Goal: Task Accomplishment & Management: Manage account settings

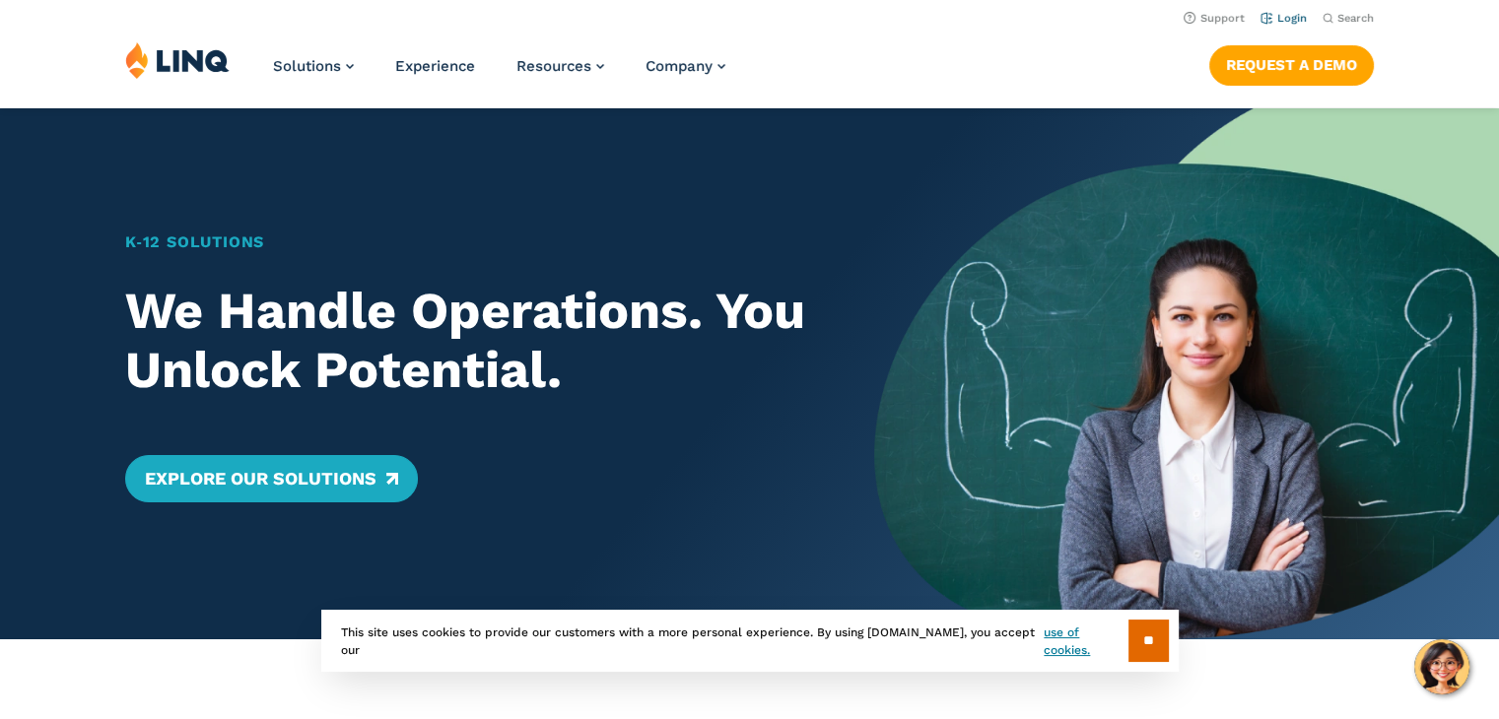
click at [1288, 17] on link "Login" at bounding box center [1283, 18] width 46 height 13
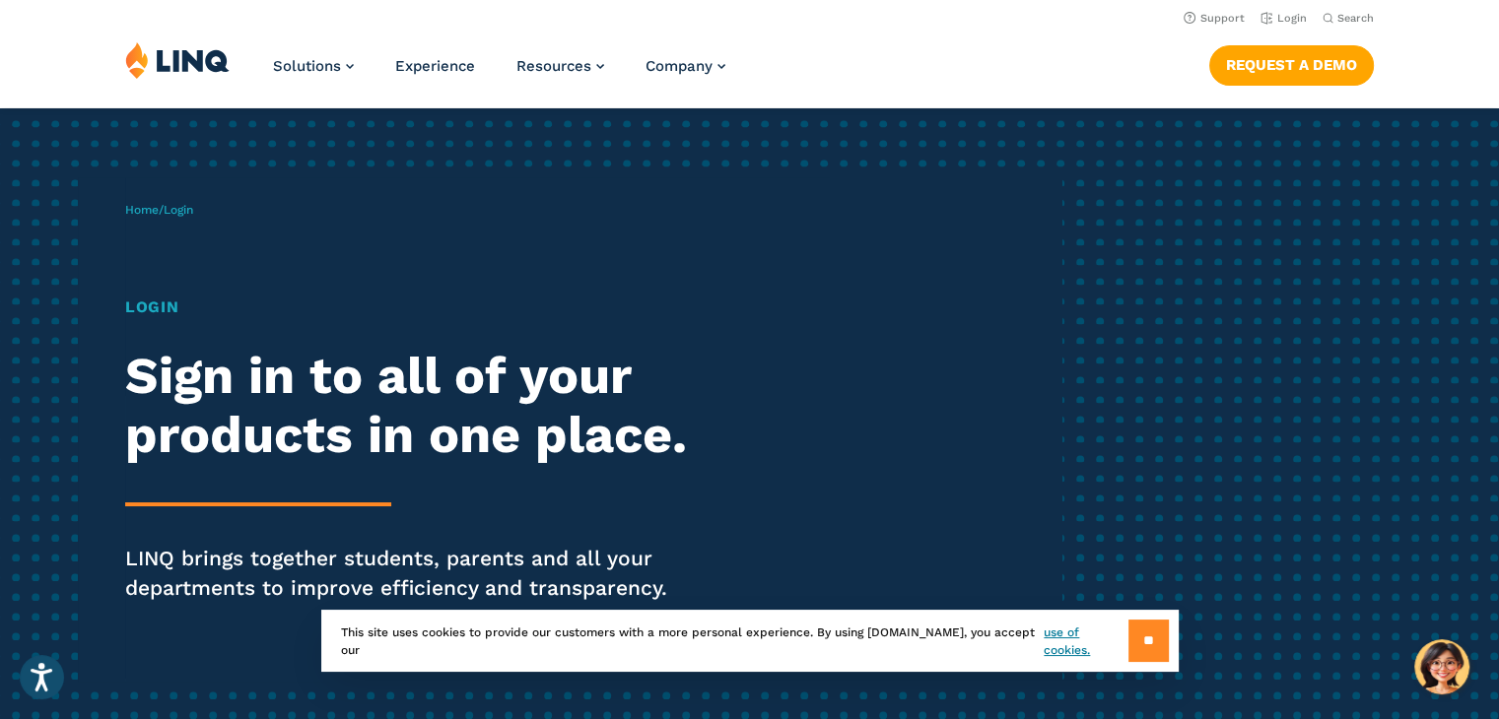
click at [1162, 624] on input "**" at bounding box center [1148, 641] width 40 height 42
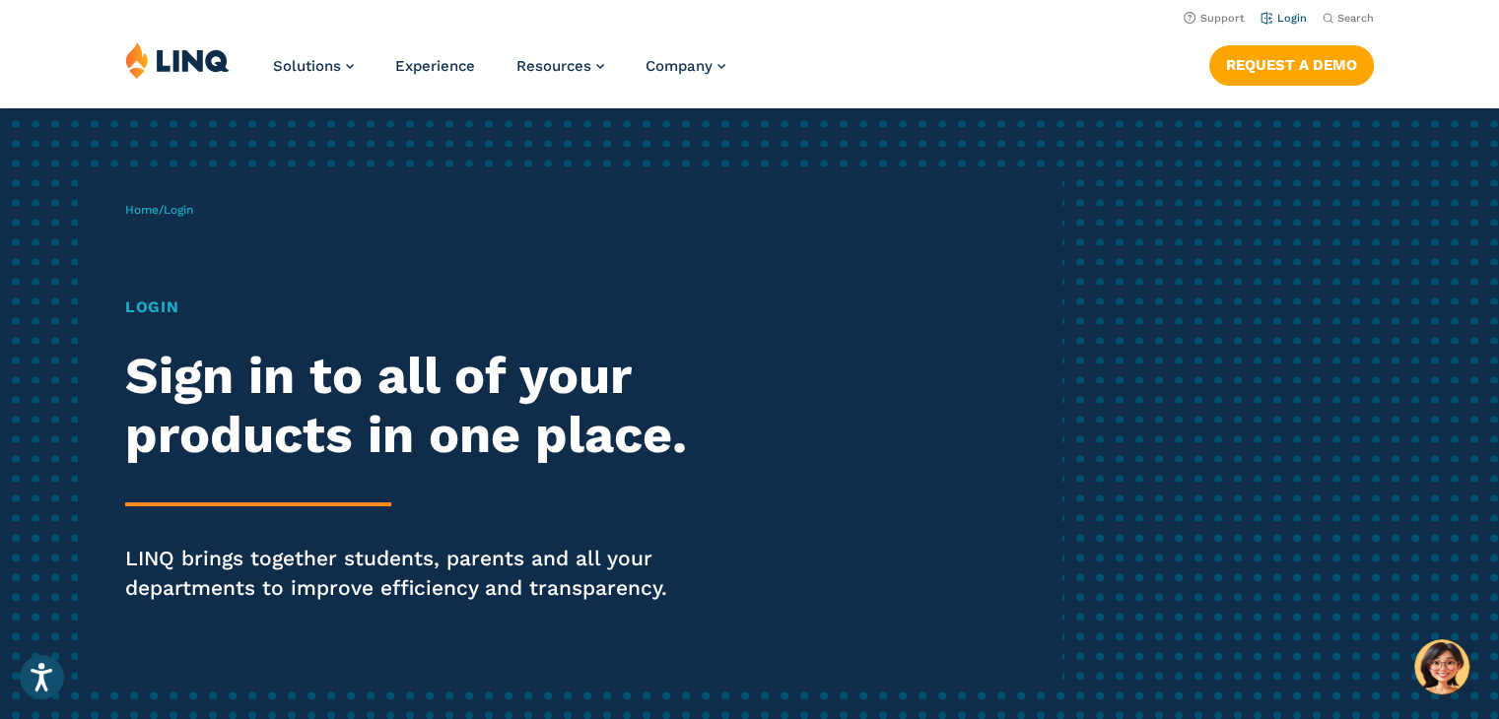
click at [1290, 24] on link "Login" at bounding box center [1283, 18] width 46 height 13
click at [1289, 18] on link "Login" at bounding box center [1283, 18] width 46 height 13
click at [141, 308] on h1 "Login" at bounding box center [413, 308] width 577 height 24
click at [155, 311] on h1 "Login" at bounding box center [413, 308] width 577 height 24
drag, startPoint x: 195, startPoint y: 400, endPoint x: 200, endPoint y: 415, distance: 15.6
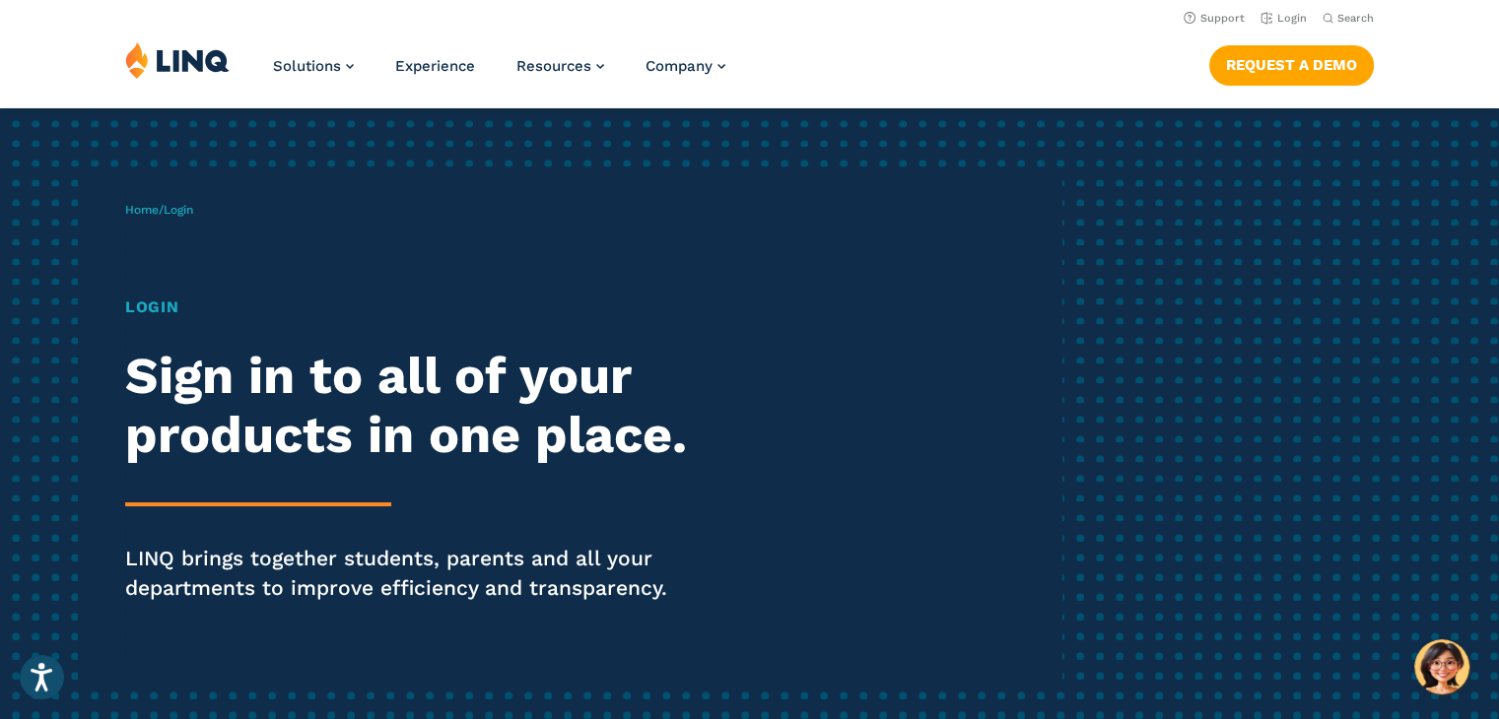
click at [197, 407] on h2 "Sign in to all of your products in one place." at bounding box center [413, 406] width 577 height 118
